Goal: Task Accomplishment & Management: Manage account settings

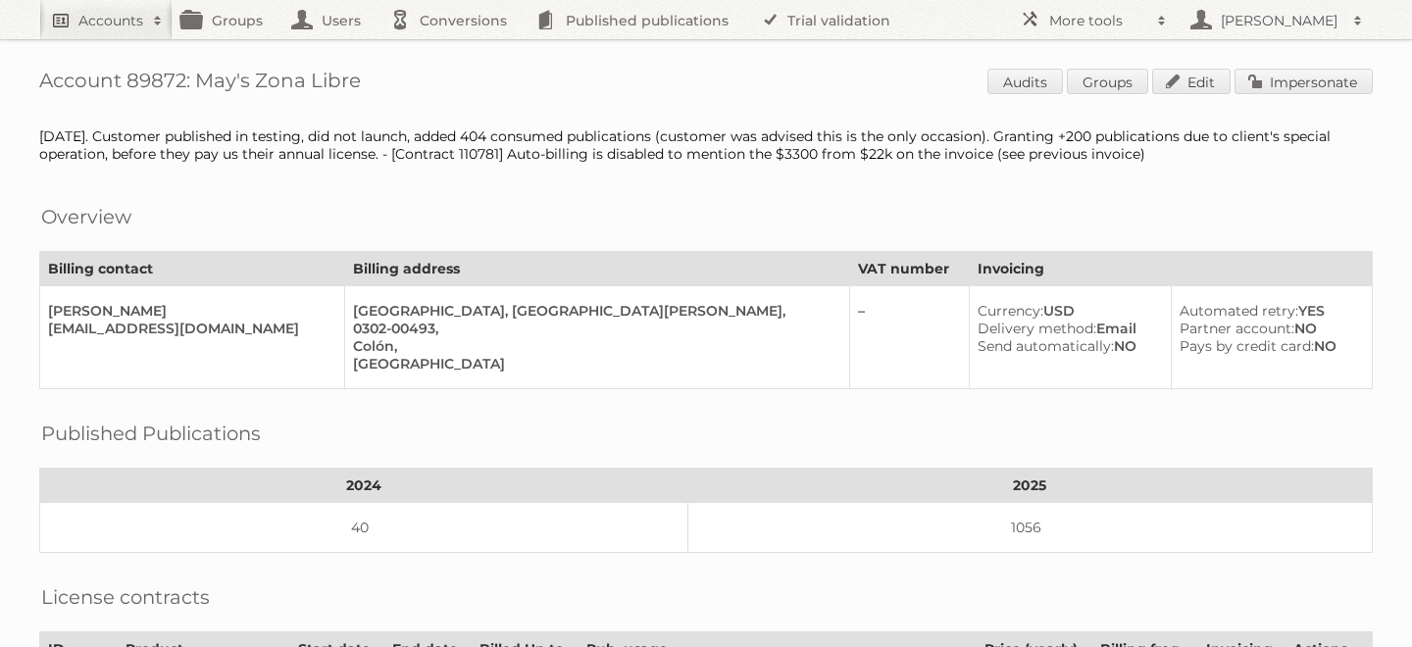
click at [86, 14] on h2 "Accounts" at bounding box center [110, 21] width 65 height 20
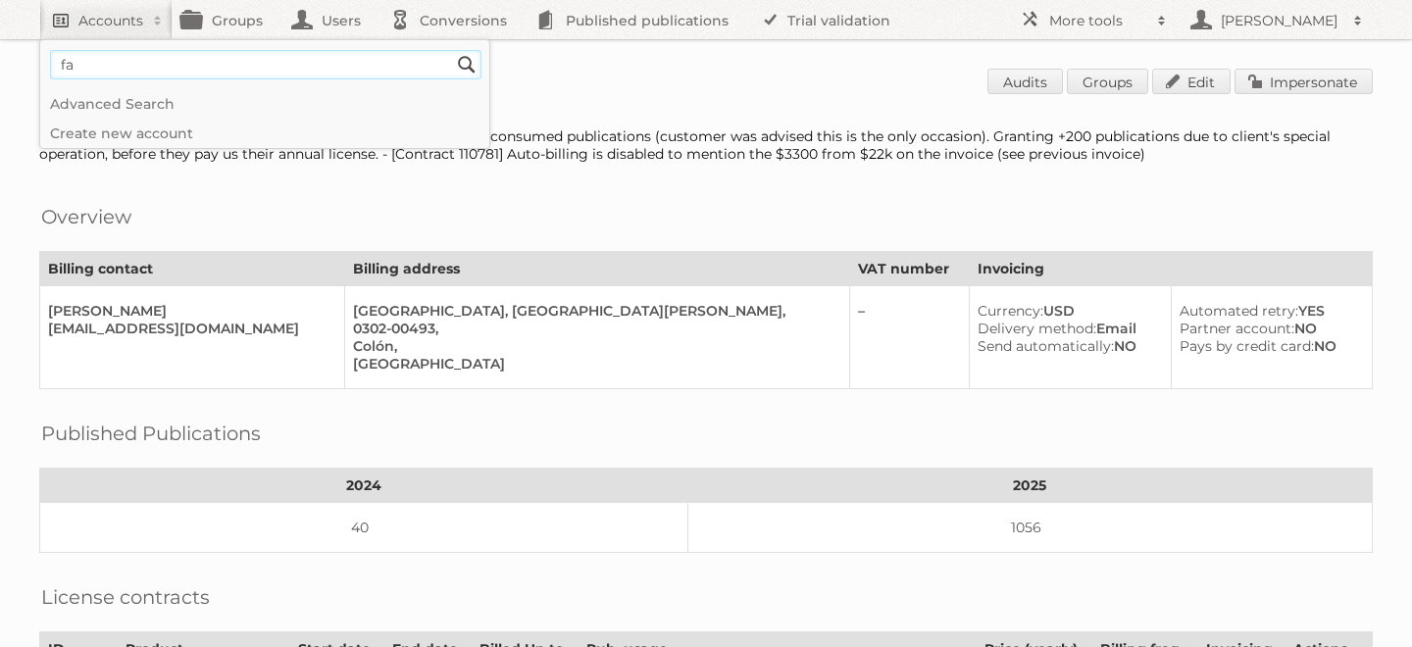
type input"] "Famous Footwear"
click at [452, 50] on input "Search" at bounding box center [466, 64] width 29 height 29
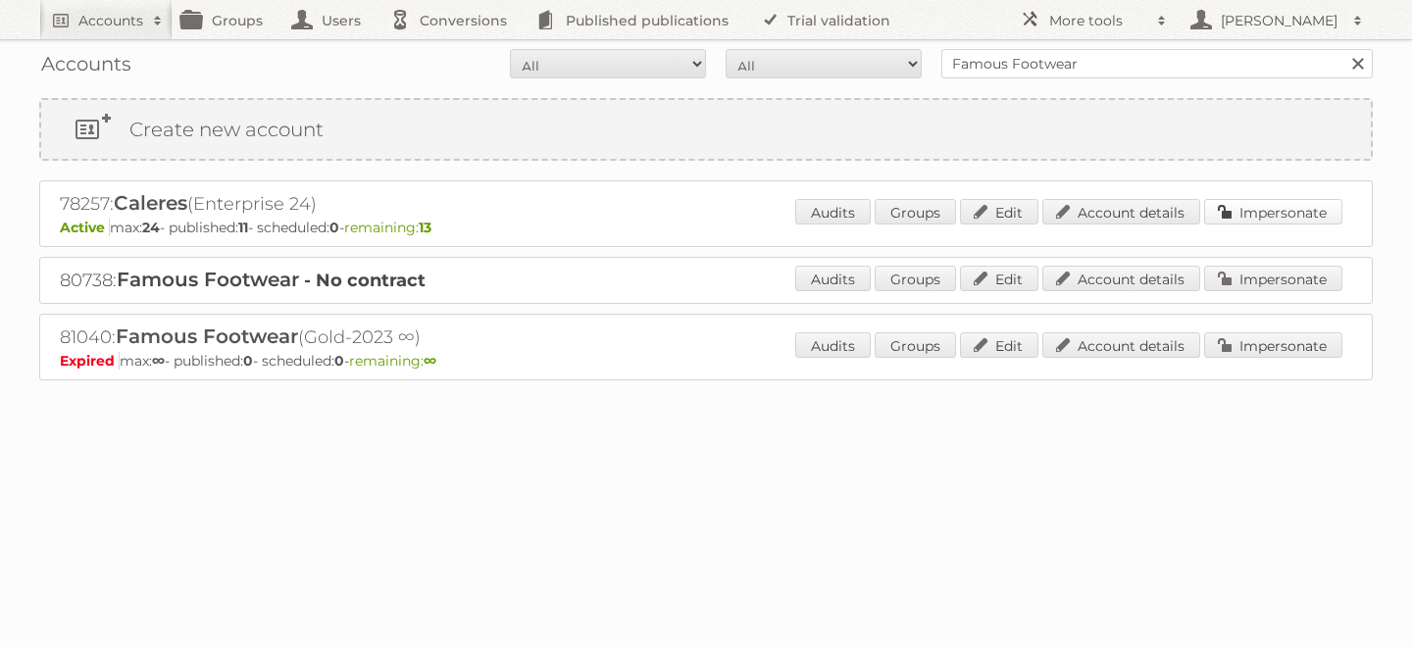
click at [1282, 202] on link "Impersonate" at bounding box center [1273, 211] width 138 height 25
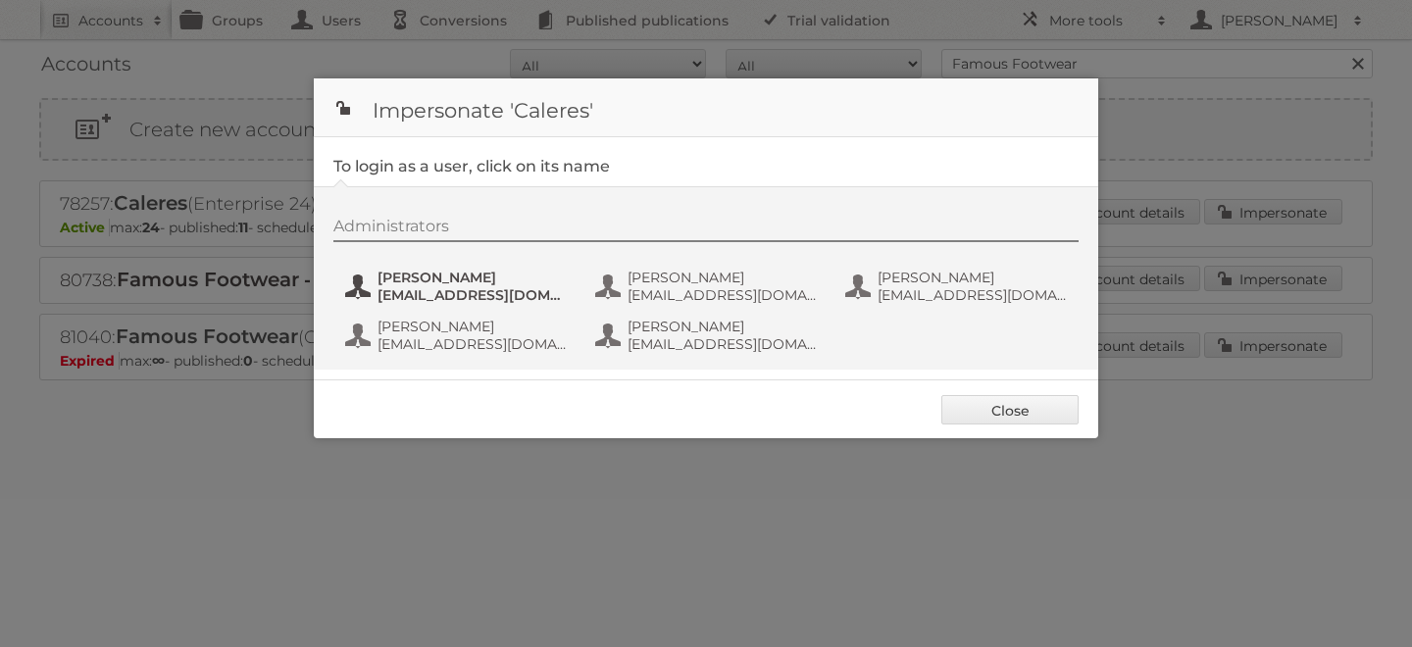
click at [437, 285] on span "Amanda Maddox" at bounding box center [473, 278] width 190 height 18
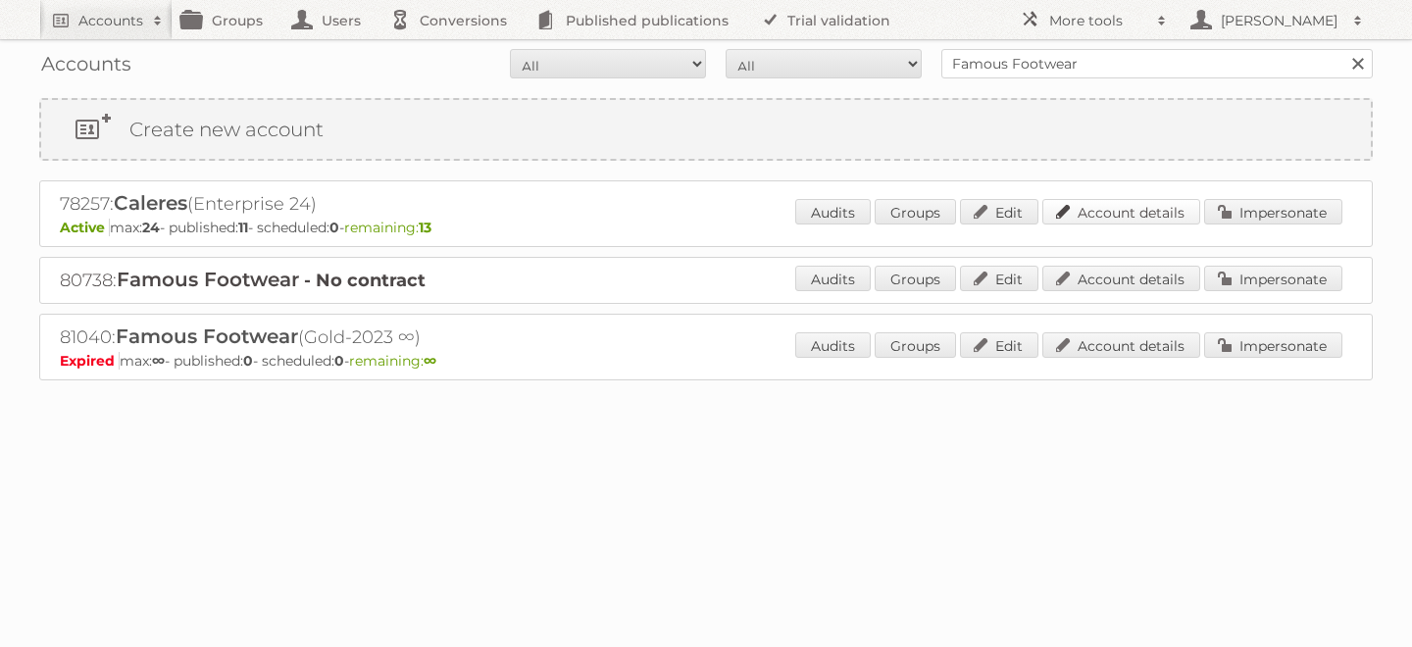
click at [1144, 216] on link "Account details" at bounding box center [1121, 211] width 158 height 25
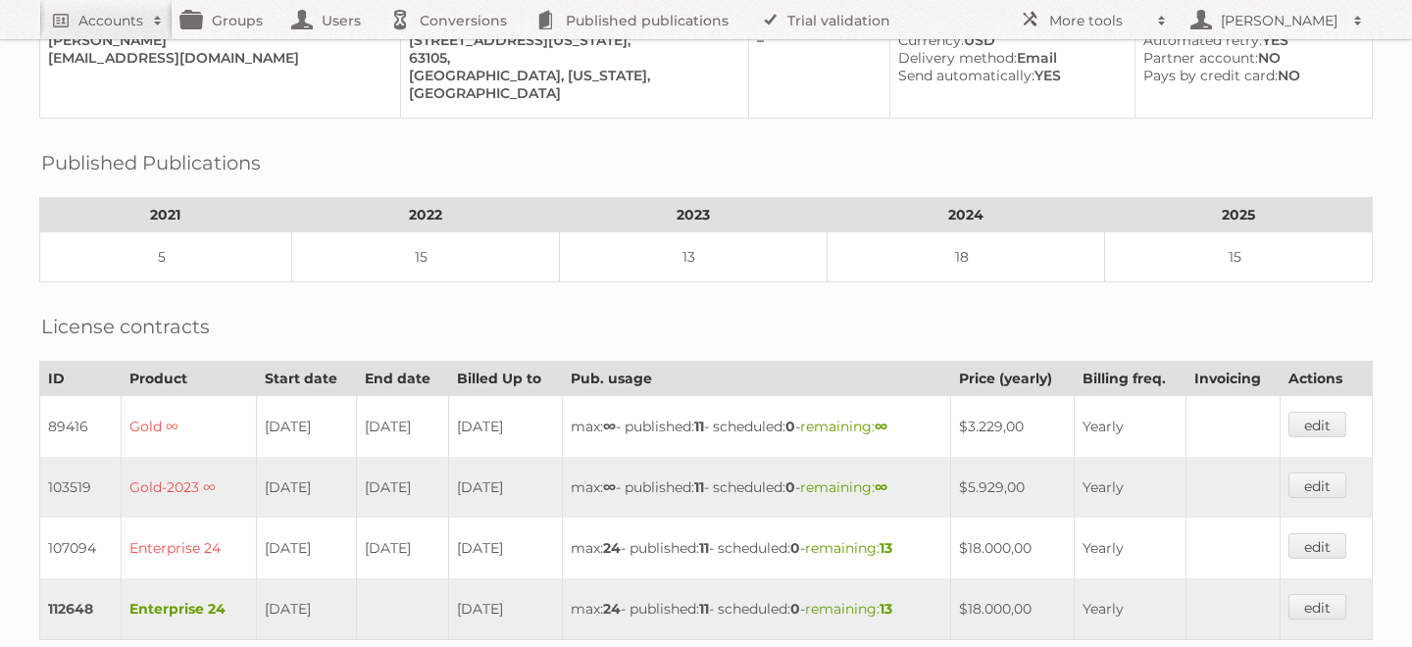
scroll to position [316, 0]
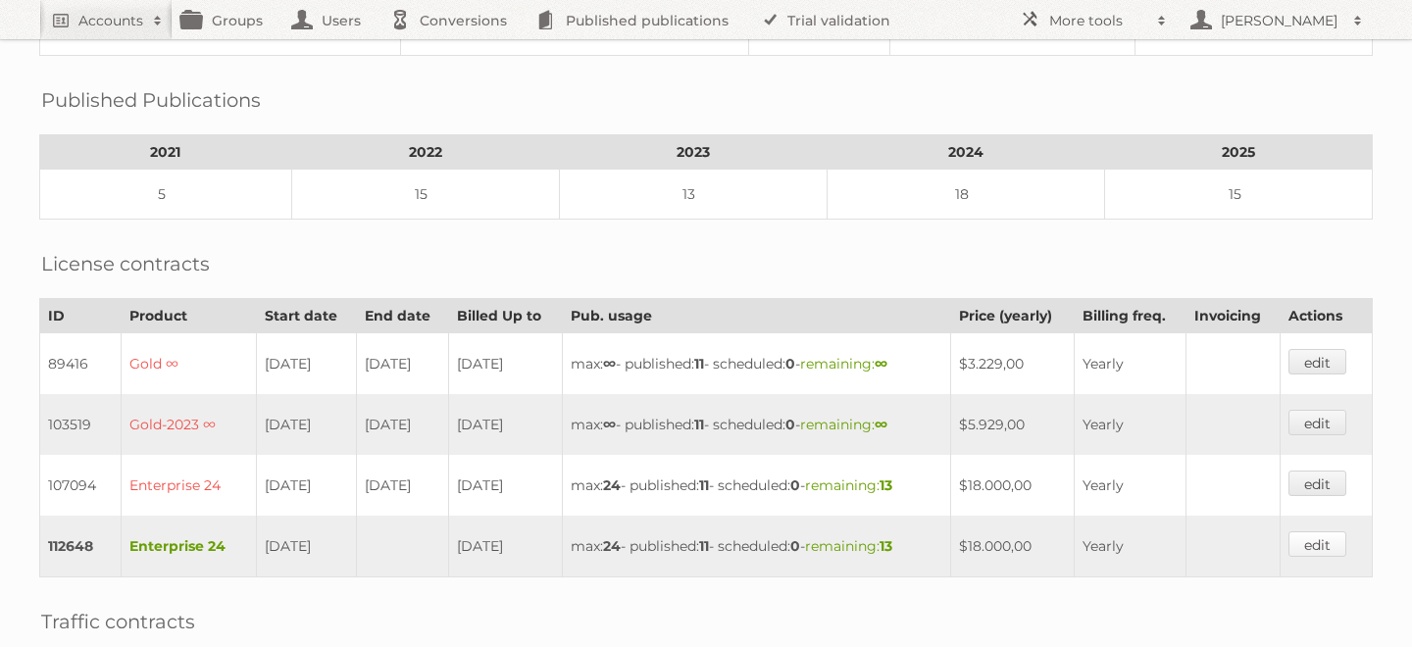
click at [1317, 532] on link "edit" at bounding box center [1318, 544] width 58 height 25
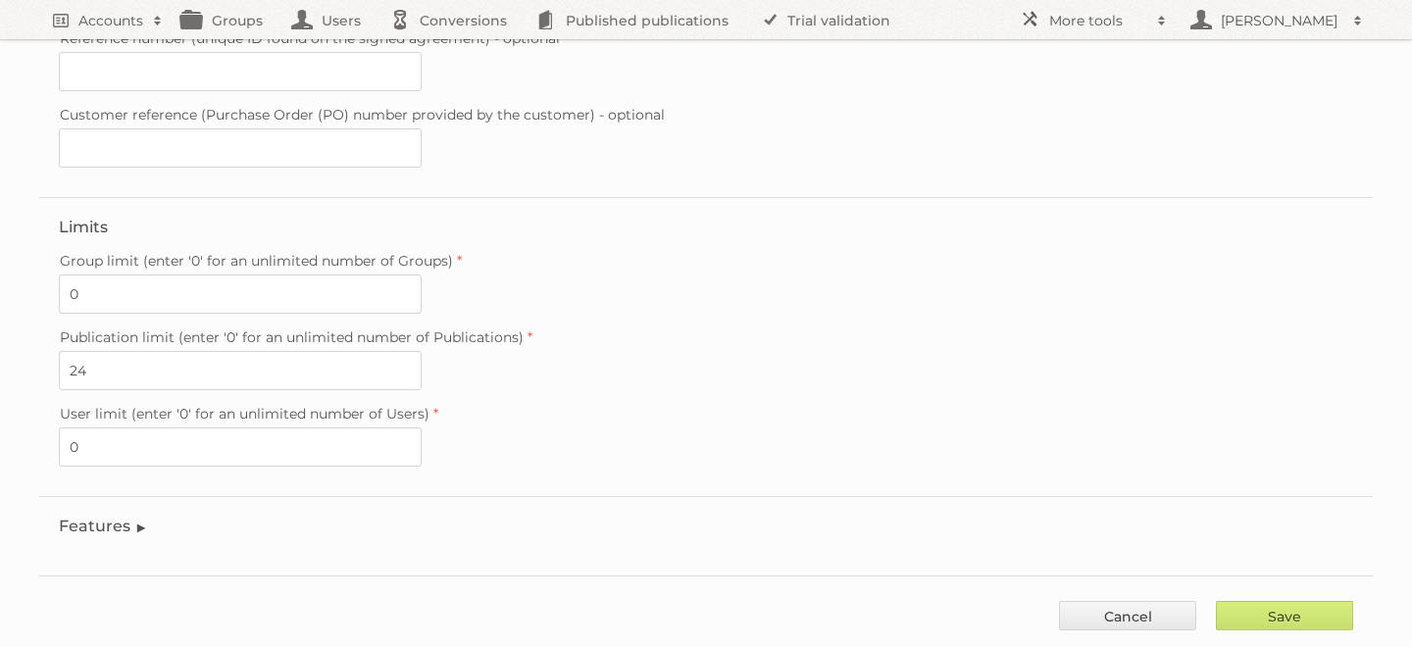
scroll to position [606, 0]
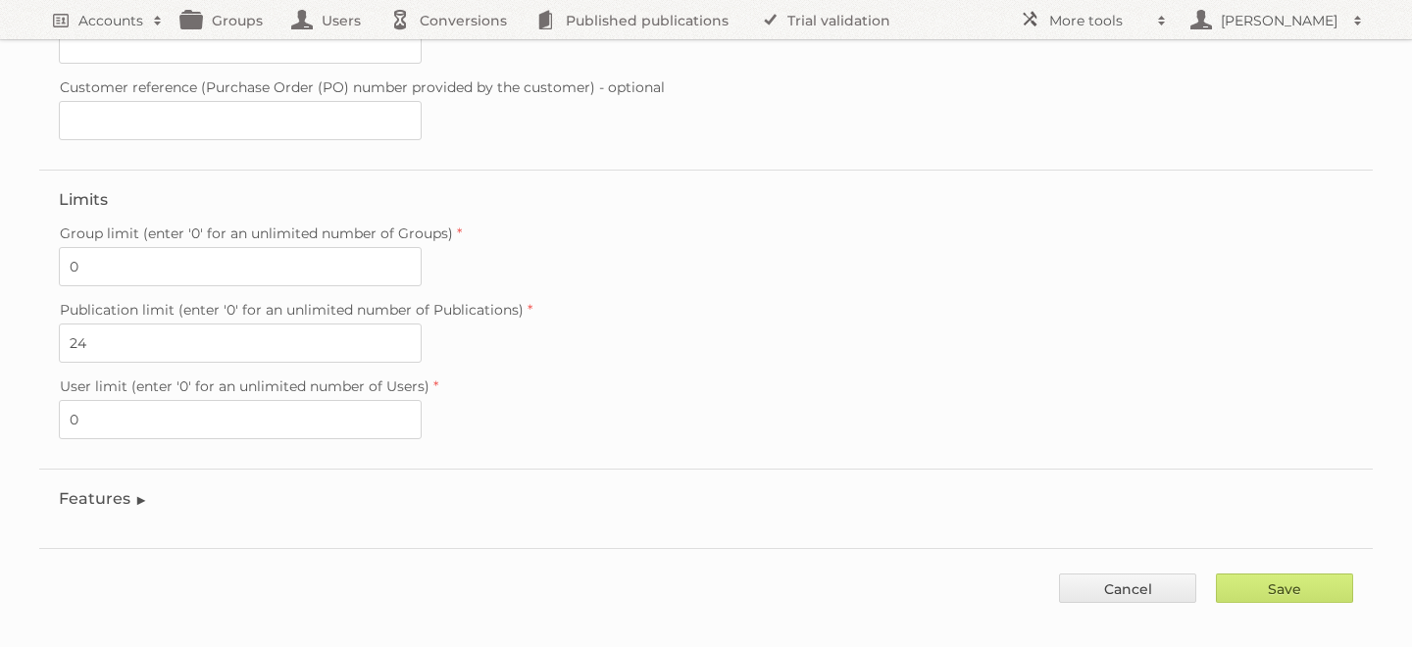
click at [95, 489] on legend "Features" at bounding box center [103, 498] width 89 height 19
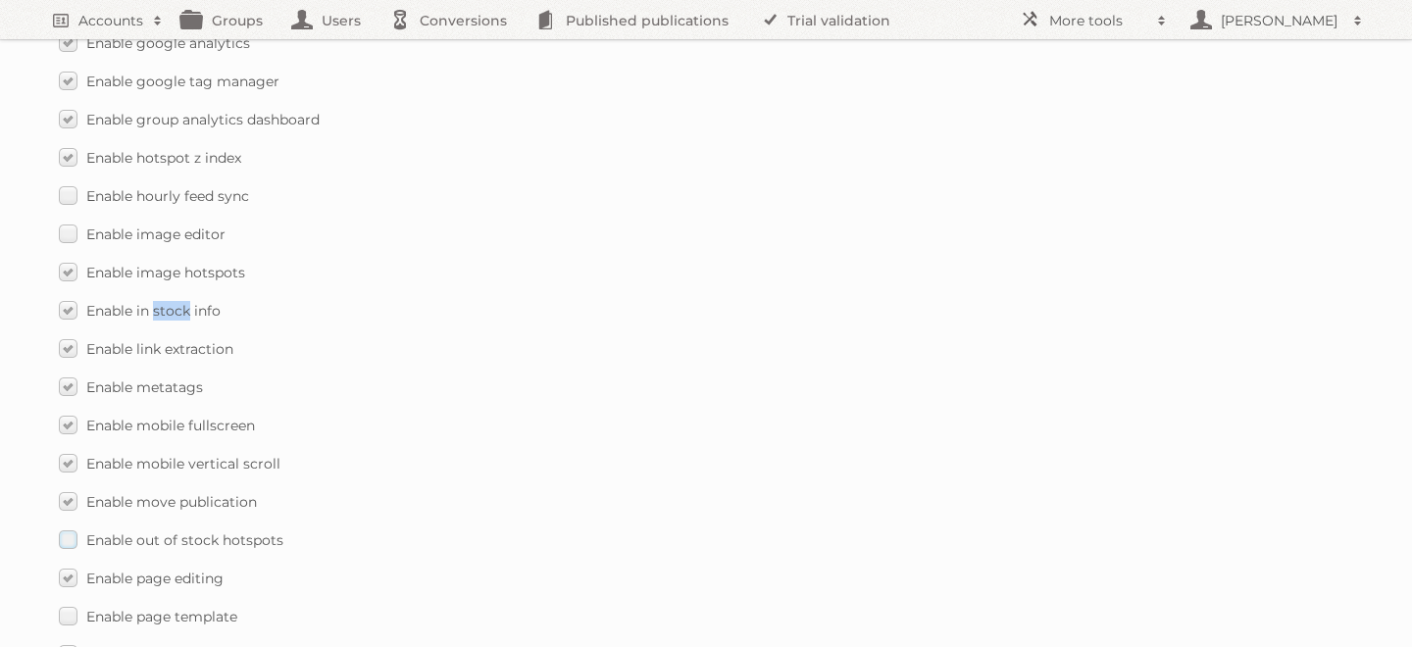
scroll to position [2009, 0]
click at [66, 225] on label "Enable image editor" at bounding box center [142, 239] width 167 height 28
click at [0, 0] on input "Enable image editor" at bounding box center [0, 0] width 0 height 0
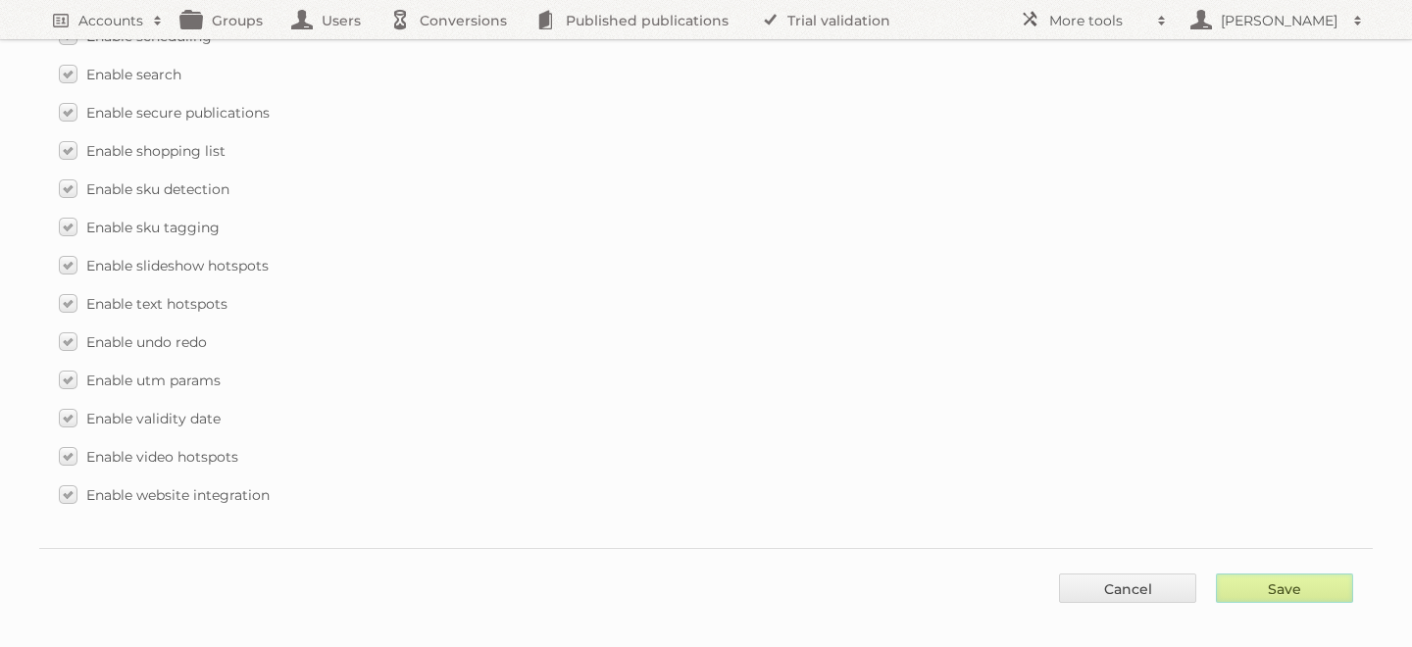
click at [1271, 574] on input "Save" at bounding box center [1284, 588] width 137 height 29
type input "..."
